Goal: Go to known website: Go to known website

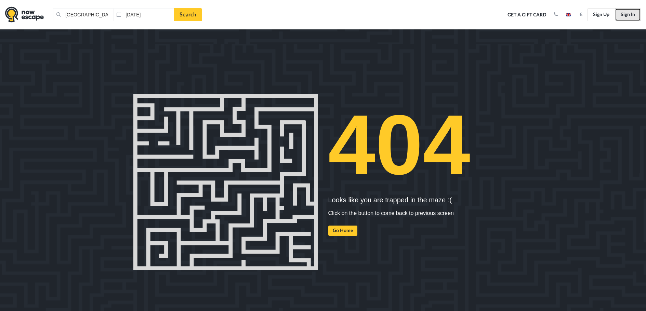
click at [627, 16] on link "Sign In" at bounding box center [628, 14] width 26 height 13
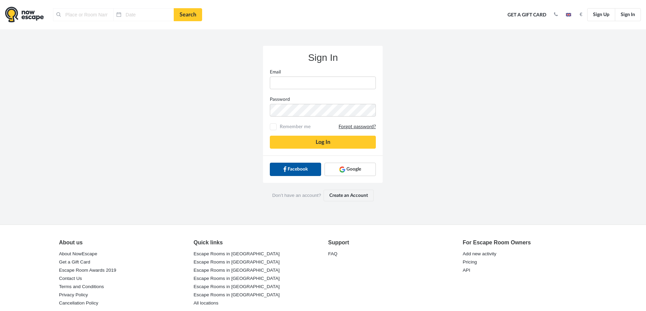
type input "[GEOGRAPHIC_DATA], [GEOGRAPHIC_DATA]"
type input "[DATE]"
click at [351, 170] on span "Google" at bounding box center [353, 169] width 15 height 7
